Goal: Task Accomplishment & Management: Use online tool/utility

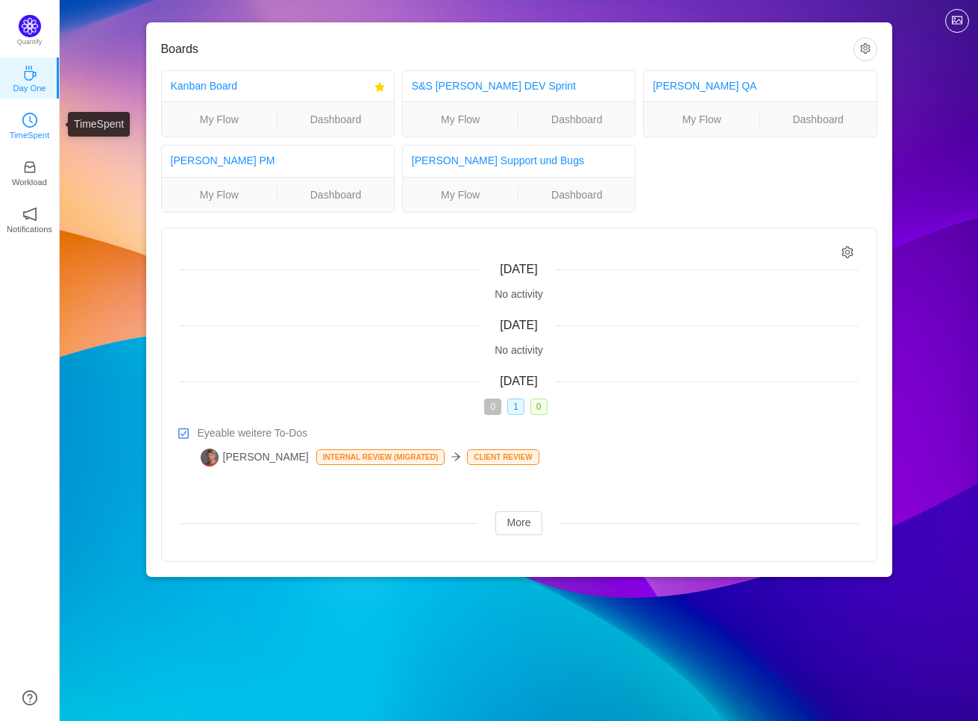
click at [37, 126] on link "TimeSpent" at bounding box center [29, 124] width 15 height 15
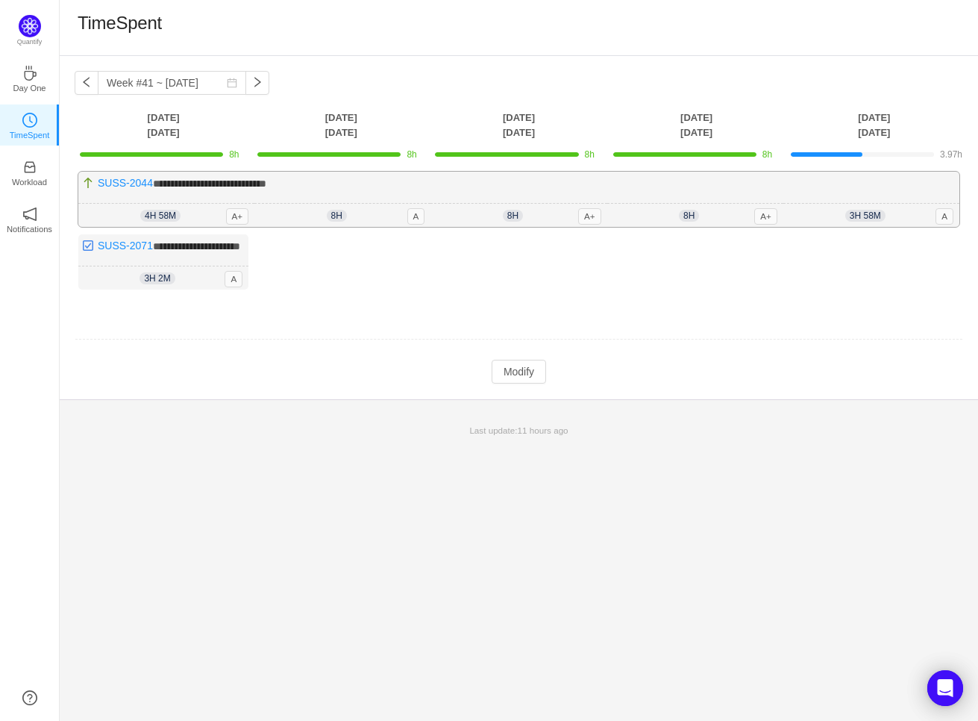
click at [338, 214] on span "8h" at bounding box center [337, 216] width 20 height 12
click at [37, 78] on link "Day One" at bounding box center [29, 77] width 15 height 15
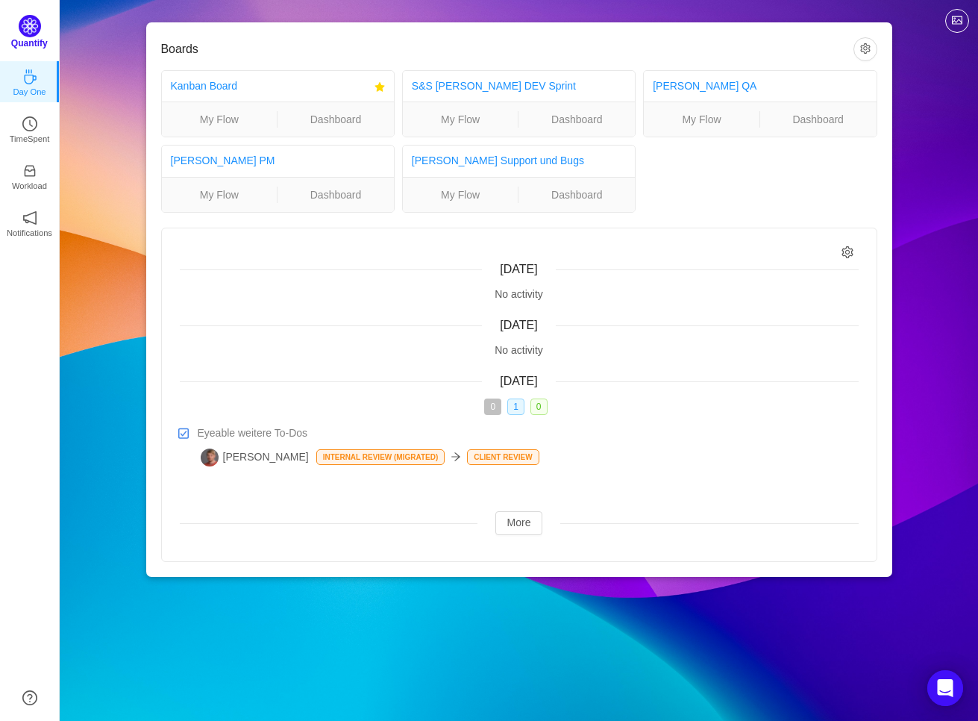
click at [32, 30] on img at bounding box center [30, 26] width 22 height 22
click at [32, 19] on img at bounding box center [30, 26] width 22 height 22
click at [32, 29] on img at bounding box center [30, 26] width 22 height 22
click at [28, 127] on icon "icon: clock-circle" at bounding box center [29, 120] width 15 height 15
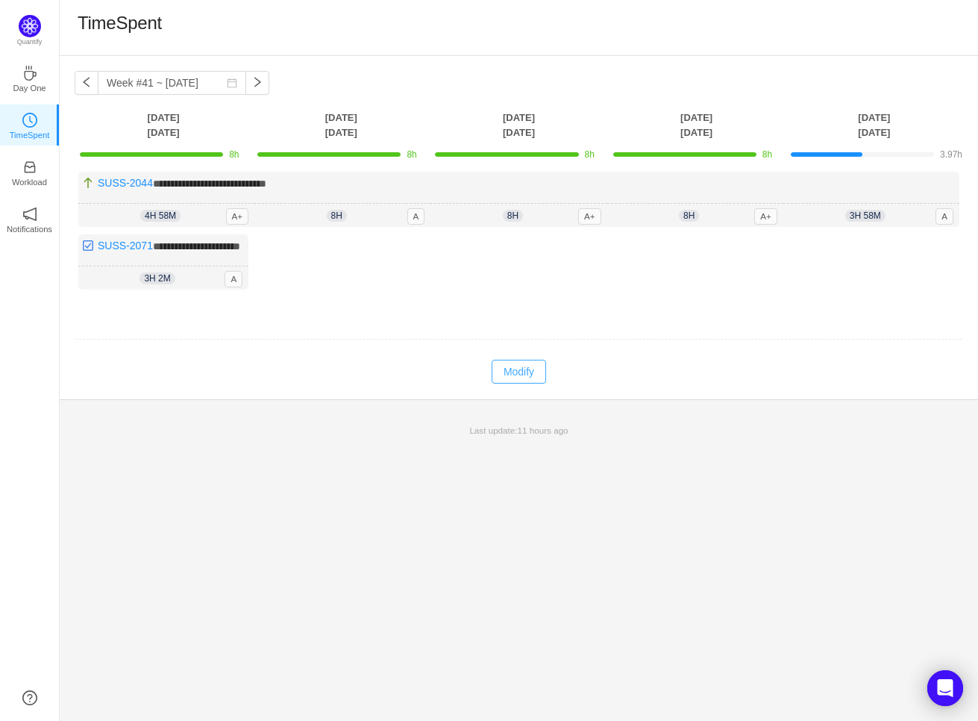
click at [527, 383] on button "Modify" at bounding box center [519, 372] width 54 height 24
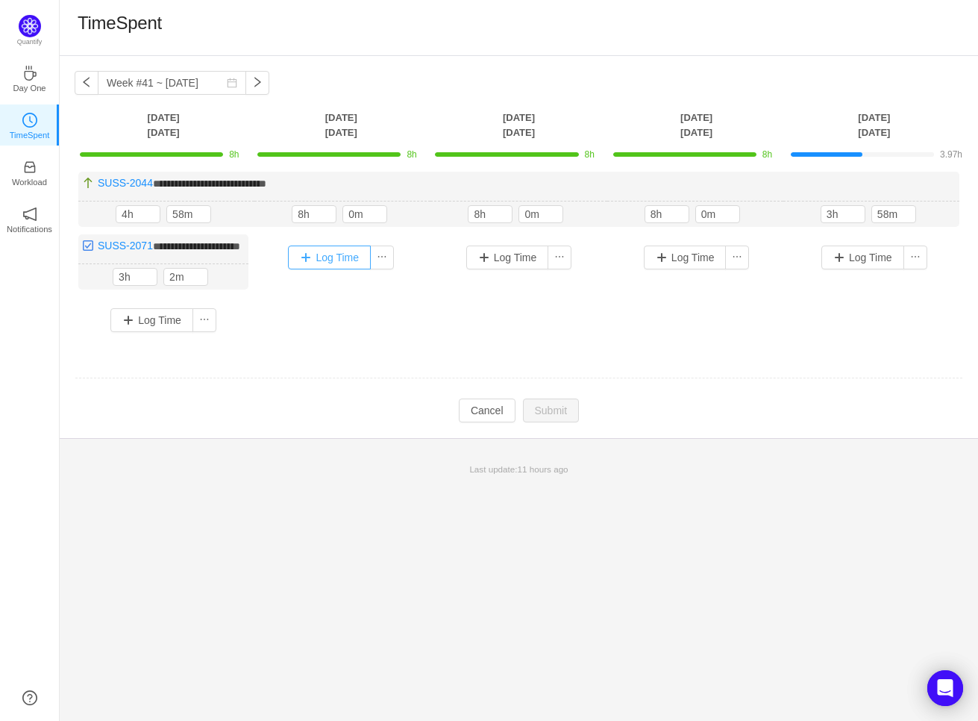
click at [333, 254] on button "Log Time" at bounding box center [329, 257] width 83 height 24
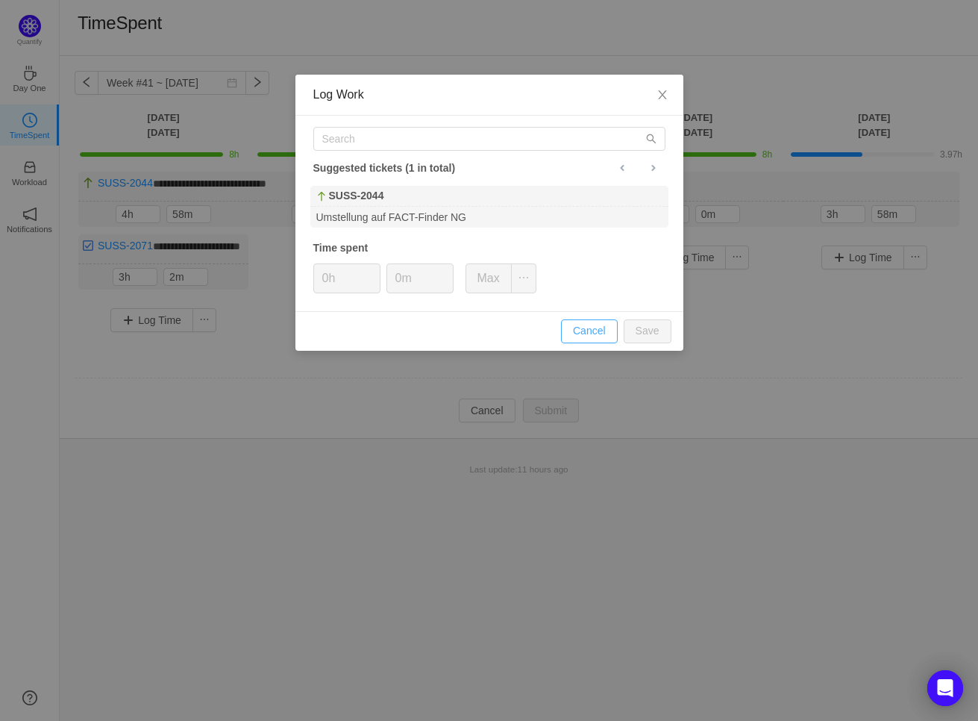
click at [590, 333] on button "Cancel" at bounding box center [589, 331] width 57 height 24
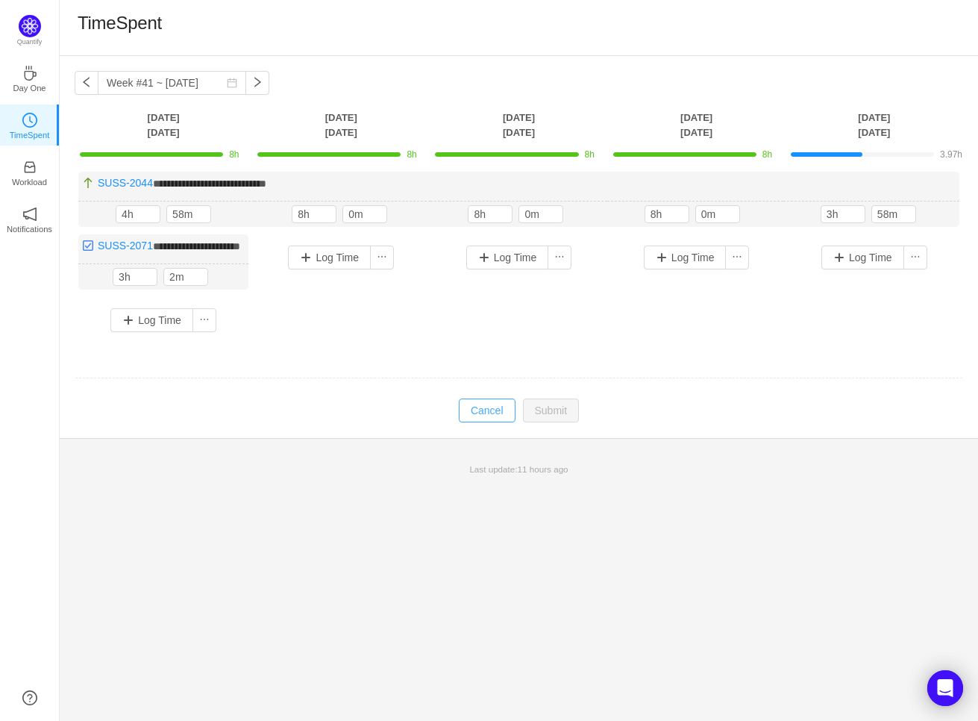
click at [489, 422] on button "Cancel" at bounding box center [487, 410] width 57 height 24
